Goal: Obtain resource: Download file/media

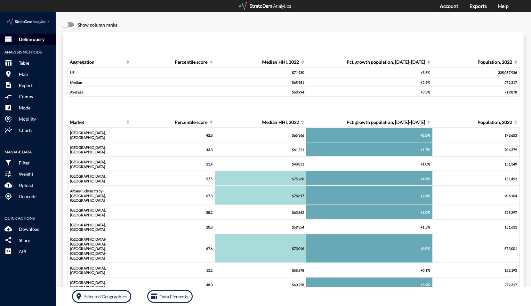
click p "Define query"
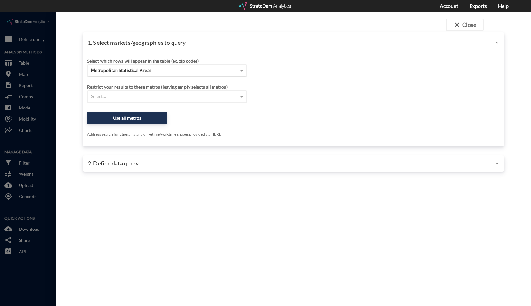
click span "Metropolitan Statistical Areas"
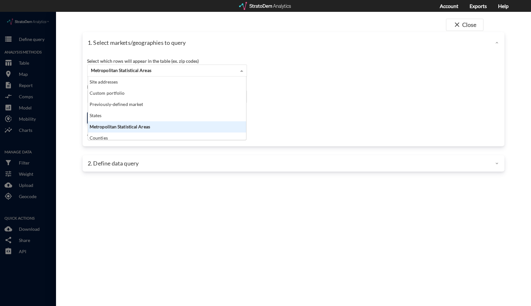
scroll to position [59, 154]
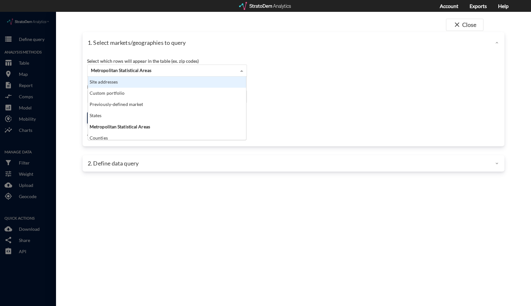
click div "Site addresses"
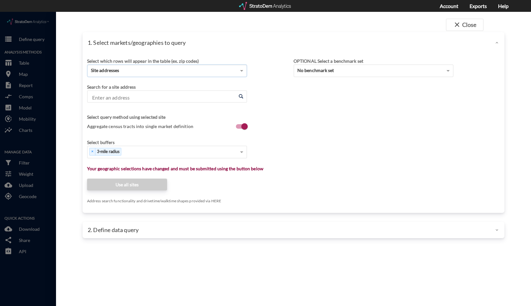
click input "Enter an address"
paste input "[STREET_ADDRESS]"
click li "[STREET_ADDRESS][US_STATE]"
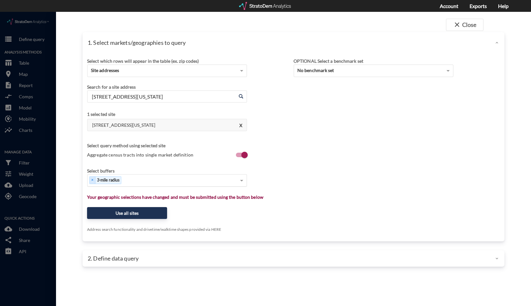
type input "[STREET_ADDRESS][US_STATE]"
click div "Select..."
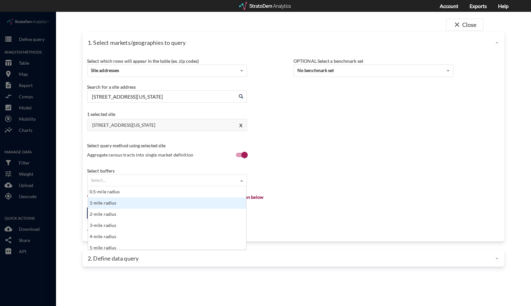
click div "1-mile radius"
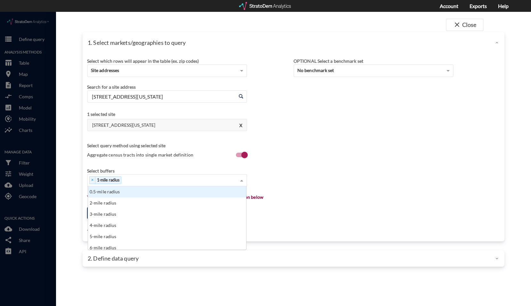
click div "× 1-mile radius"
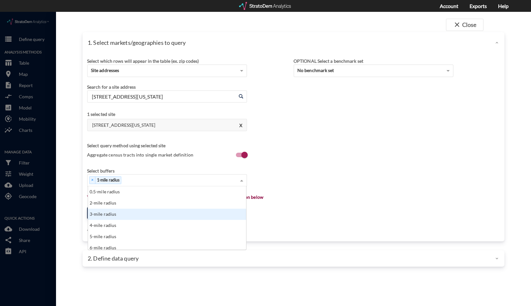
click div "3-mile radius"
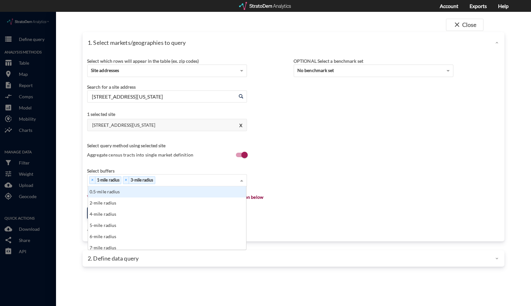
click div "× 1-mile radius × 3-mile radius"
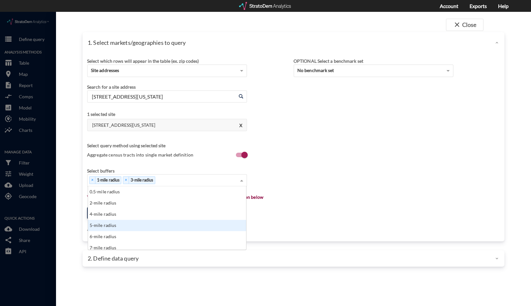
click div "5-mile radius"
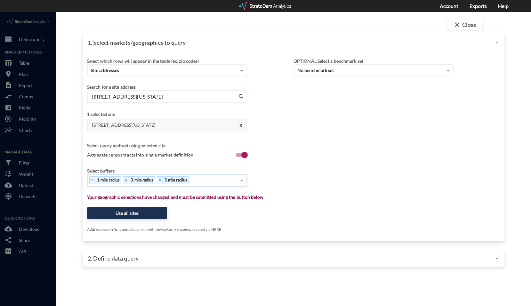
click div "× 1-mile radius × 3-mile radius × 5-mile radius"
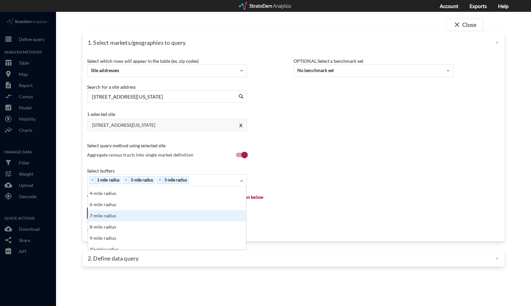
scroll to position [32, 0]
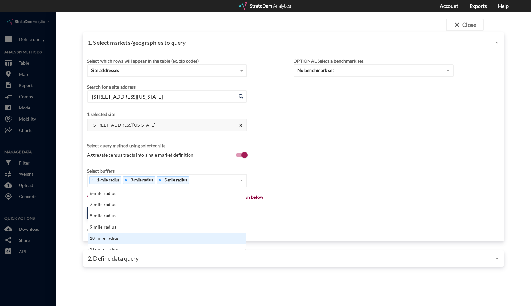
click div "10-mile radius"
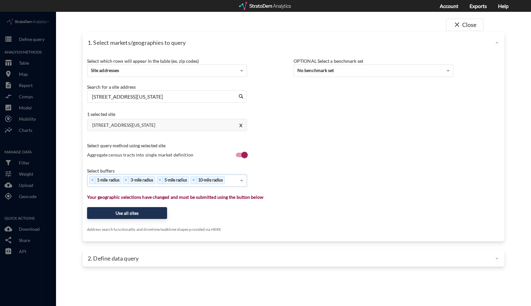
click div "× 1-mile radius × 3-mile radius × 5-mile radius × 10-mile radius"
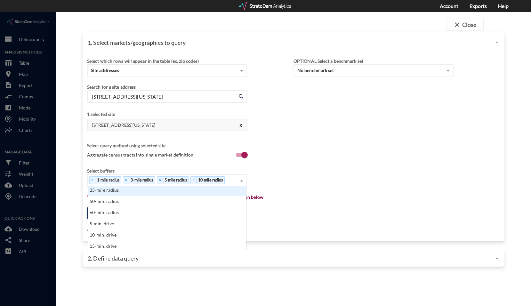
scroll to position [224, 0]
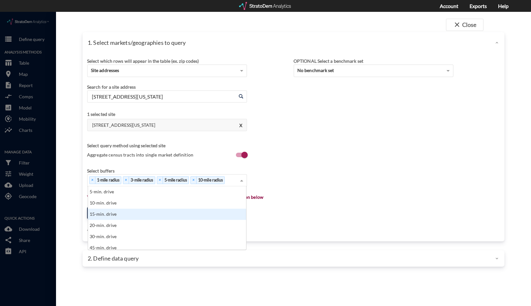
click div "15-min. drive"
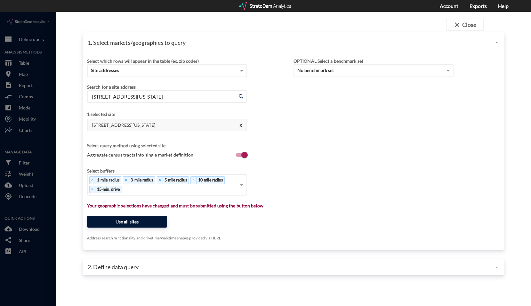
click button "Use all sites"
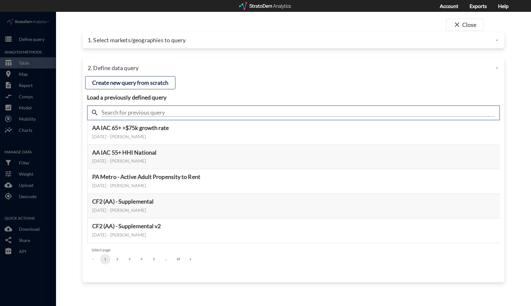
click input "text"
type input "active"
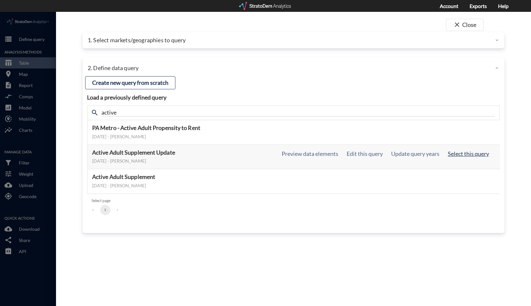
click button "Select this query"
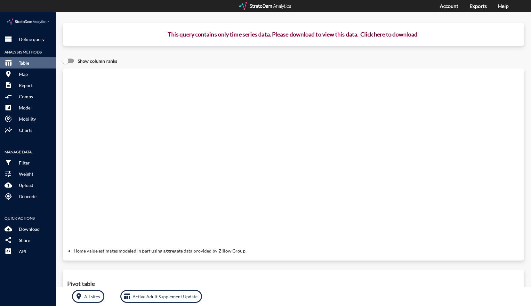
click button "Click here to download"
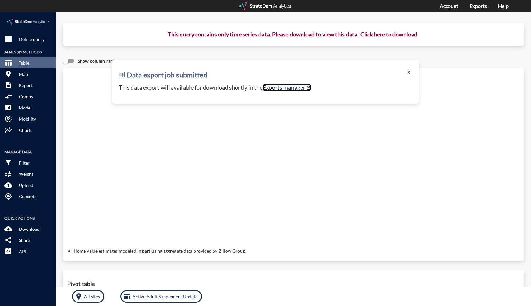
click link "Exports manager"
click button "X"
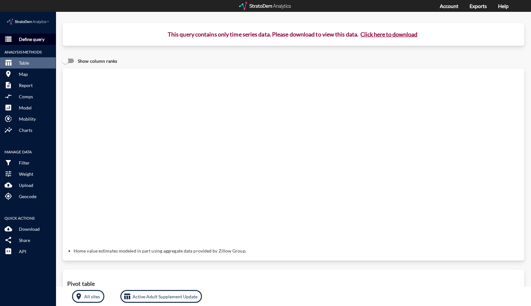
click p "Define query"
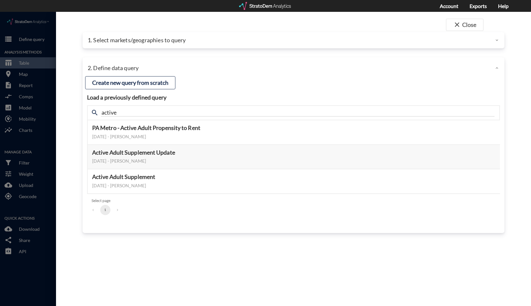
click div "1. Select markets/geographies to query"
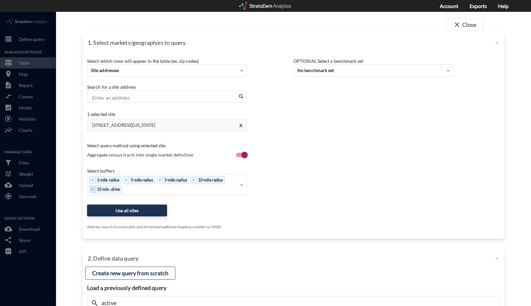
scroll to position [0, 0]
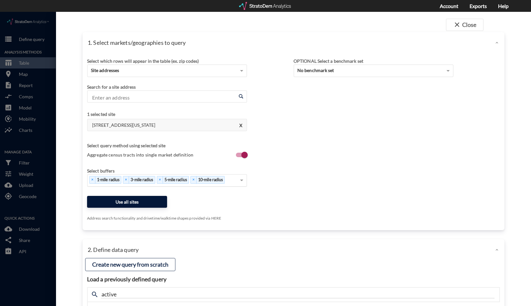
click button "Use all sites"
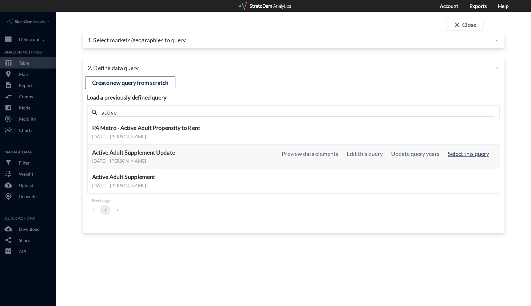
click button "Select this query"
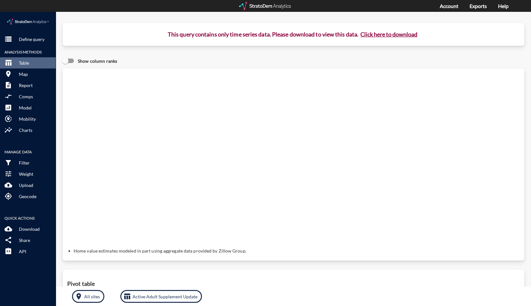
click button "Click here to download"
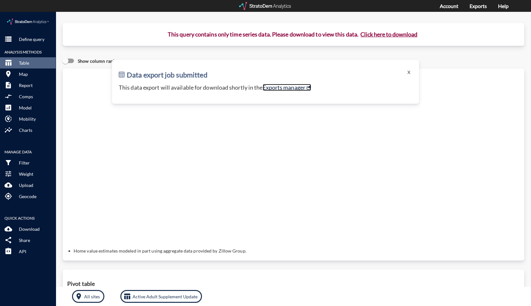
click link "Exports manager"
click button "X"
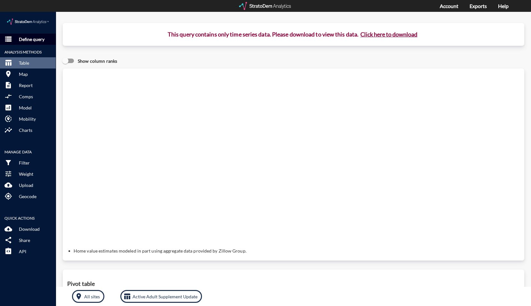
click p "Define query"
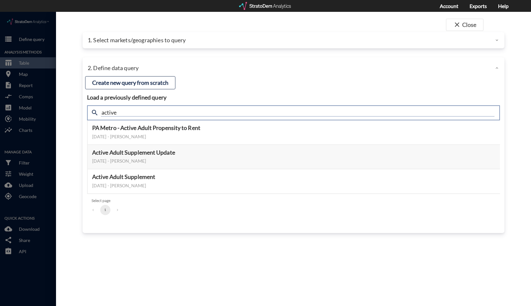
drag, startPoint x: 140, startPoint y: 100, endPoint x: 41, endPoint y: 98, distance: 98.3
click div "close Close 1. Select markets/geographies to query Select which rows will appea…"
type input "housing"
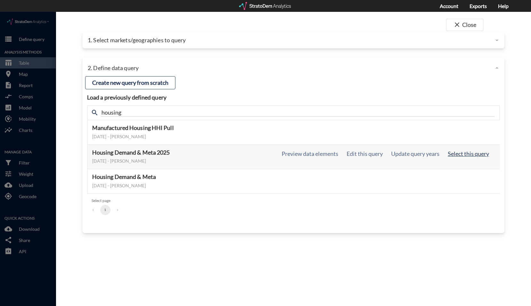
click button "Select this query"
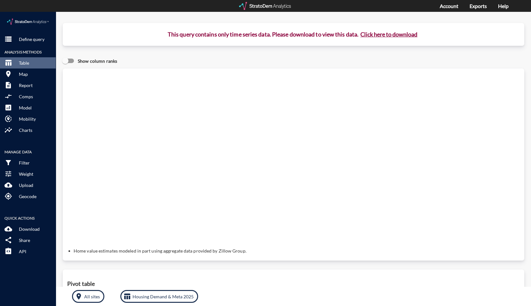
click button "Click here to download"
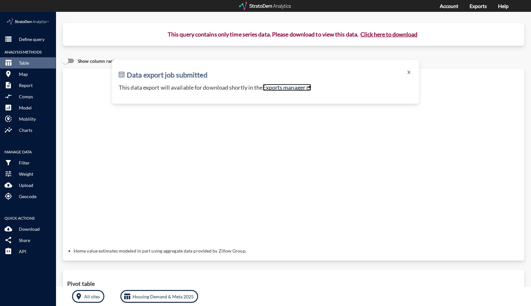
click link "Exports manager"
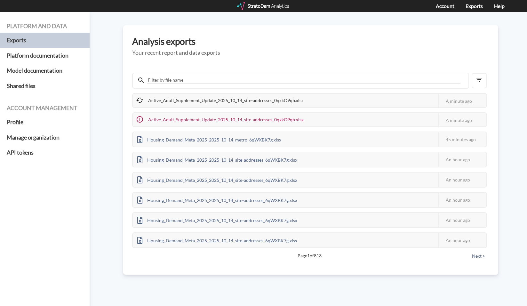
click at [122, 122] on div "Platform and data Exports Platform documentation Model documentation Shared fil…" at bounding box center [263, 159] width 527 height 294
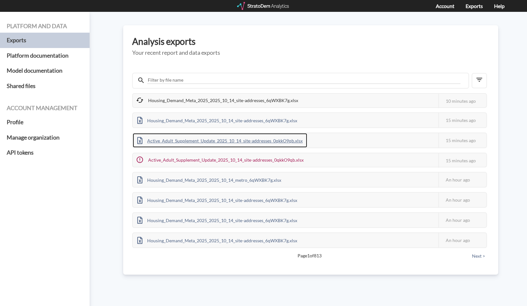
click at [221, 140] on div "Active_Adult_Supplement_Update_2025_10_14_site-addresses_0qkkO9qb.xlsx" at bounding box center [220, 140] width 174 height 14
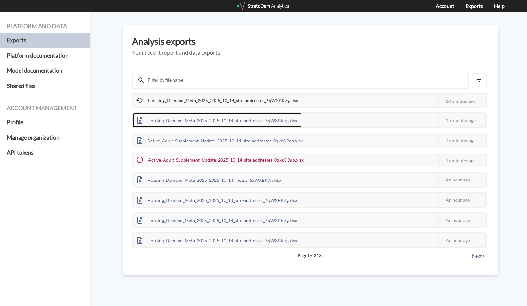
click at [172, 124] on div "Housing_Demand_Meta_2025_2025_10_14_site-addresses_6qWXBK7g.xlsx" at bounding box center [217, 120] width 169 height 14
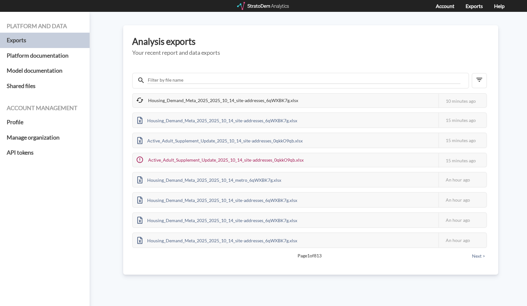
click at [242, 277] on div "Platform and data Exports Platform documentation Model documentation Shared fil…" at bounding box center [263, 159] width 527 height 294
